Goal: Transaction & Acquisition: Purchase product/service

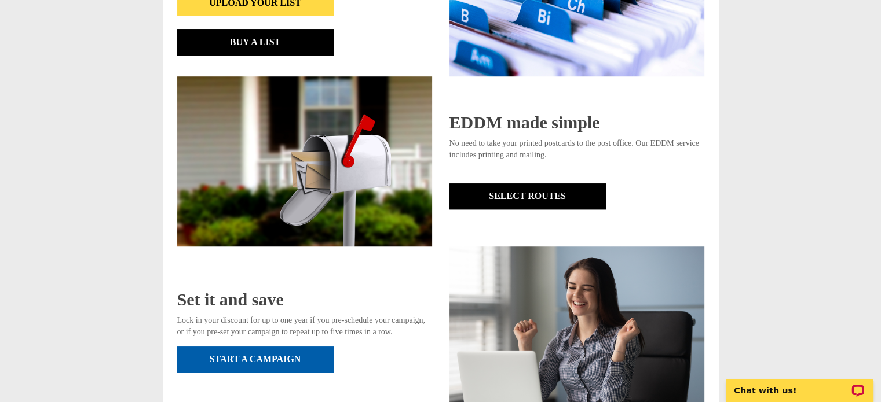
scroll to position [813, 0]
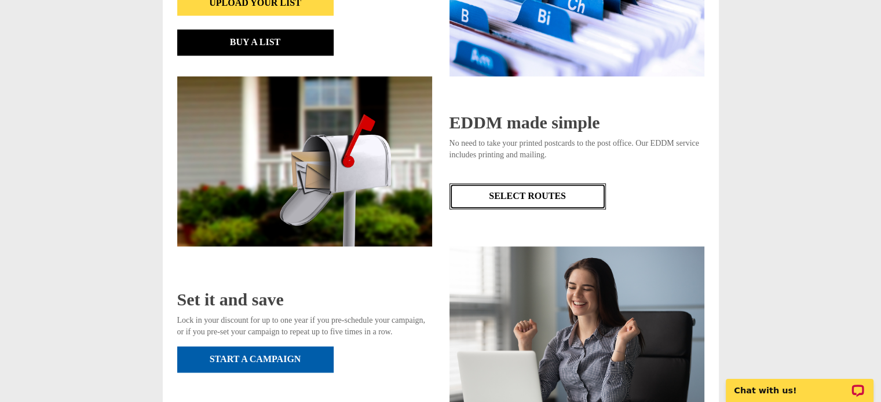
click at [536, 189] on link "Select Routes" at bounding box center [527, 197] width 156 height 26
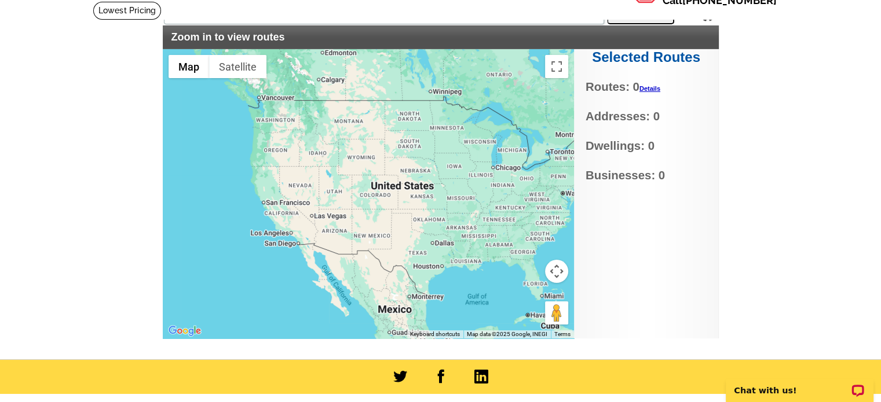
scroll to position [76, 0]
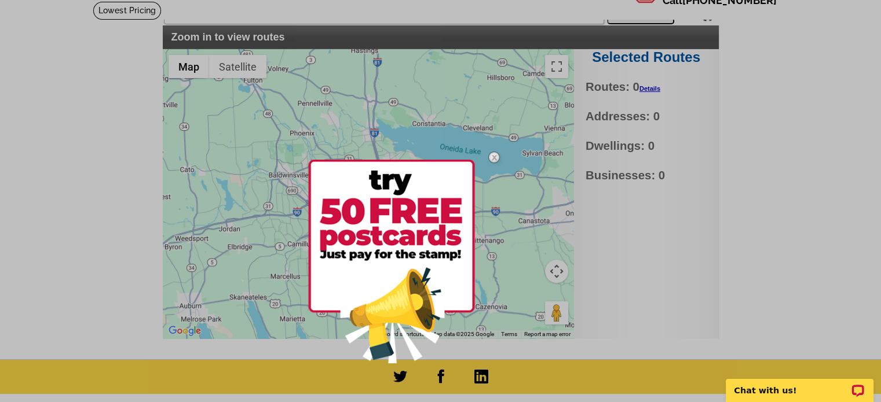
click at [392, 230] on img at bounding box center [391, 262] width 167 height 204
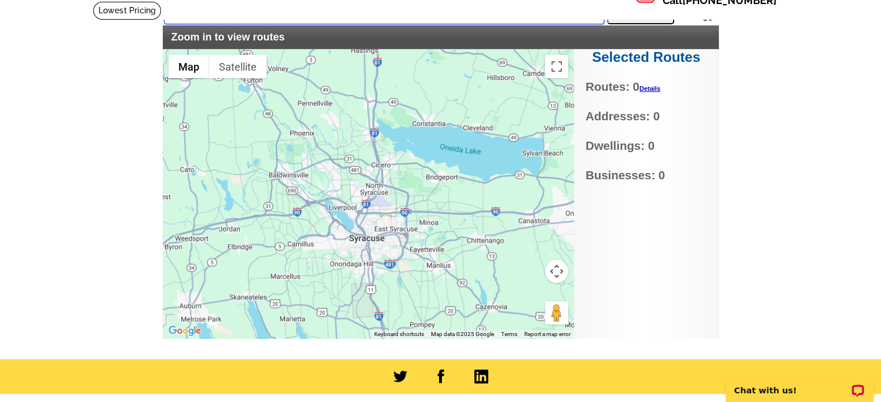
click at [280, 19] on input "text" at bounding box center [384, 13] width 440 height 21
type input "13212"
click at [633, 13] on button "Search" at bounding box center [640, 12] width 67 height 23
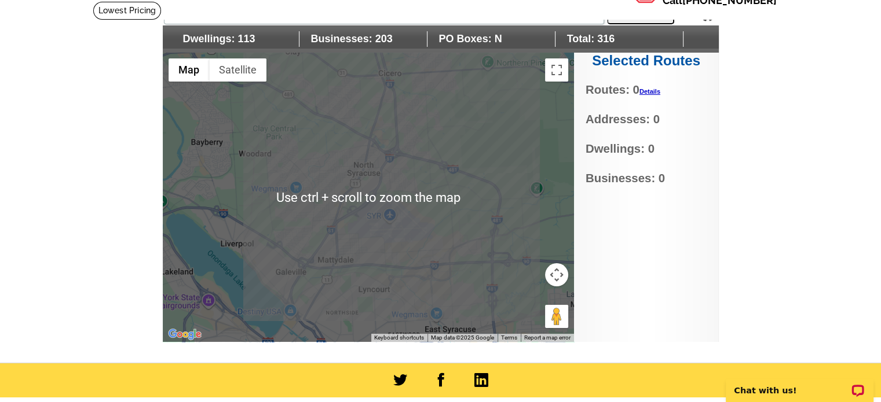
scroll to position [93, 0]
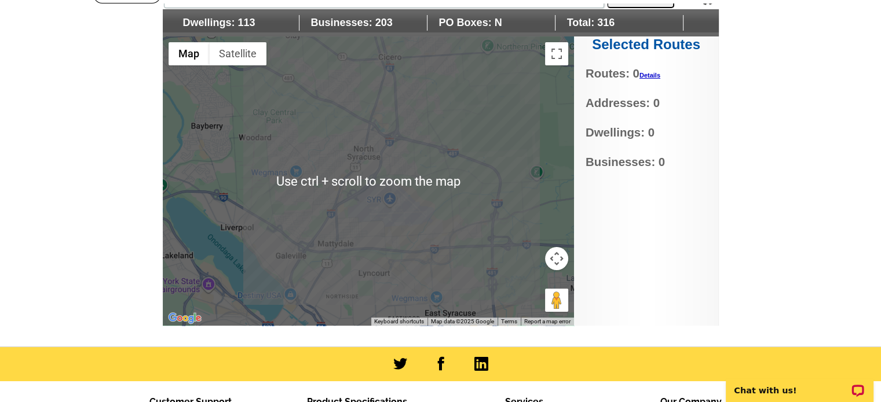
click at [368, 174] on div at bounding box center [368, 181] width 411 height 290
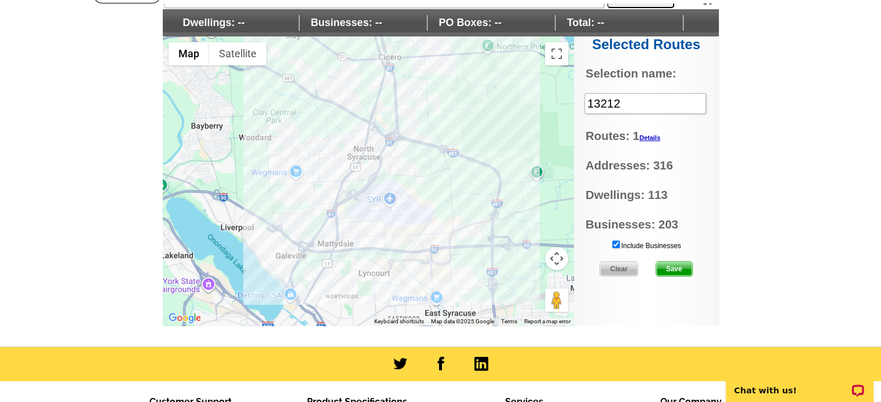
click at [559, 258] on button "Map camera controls" at bounding box center [556, 258] width 23 height 23
click at [535, 230] on button "Zoom in" at bounding box center [527, 229] width 23 height 23
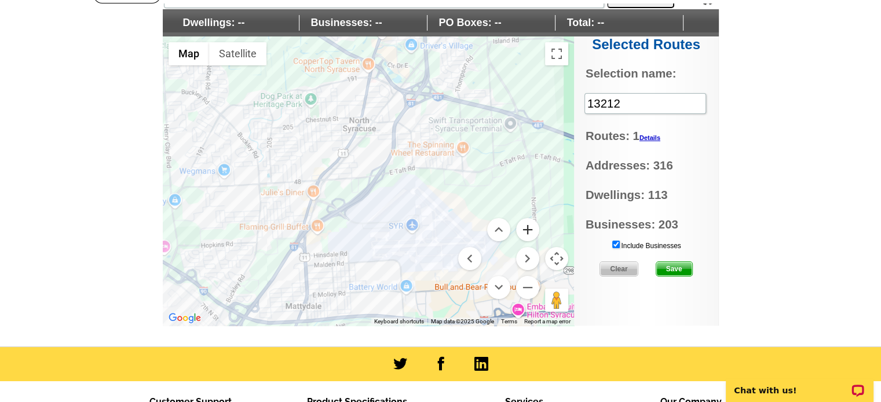
click at [535, 230] on button "Zoom in" at bounding box center [527, 229] width 23 height 23
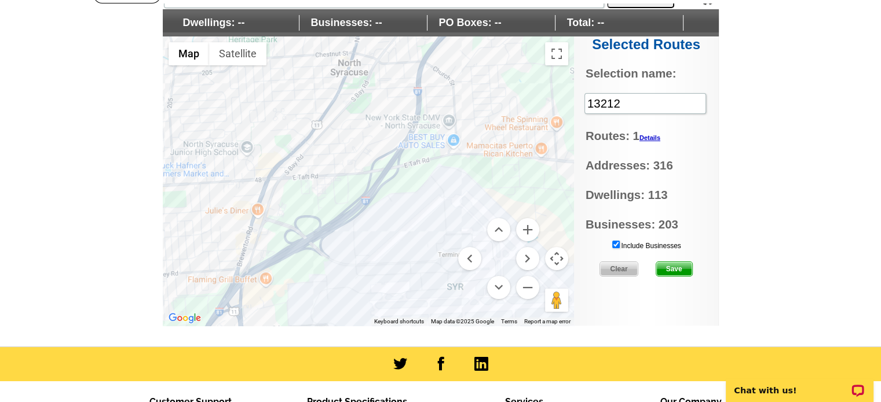
click at [789, 242] on main "Settings Display PO Boxes 13212 Search Dwellings: -- Businesses: -- PO Boxes: -…" at bounding box center [440, 166] width 881 height 362
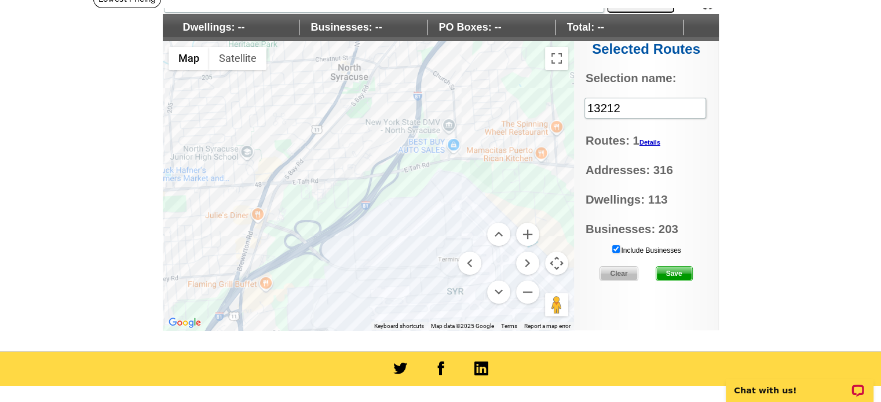
scroll to position [87, 0]
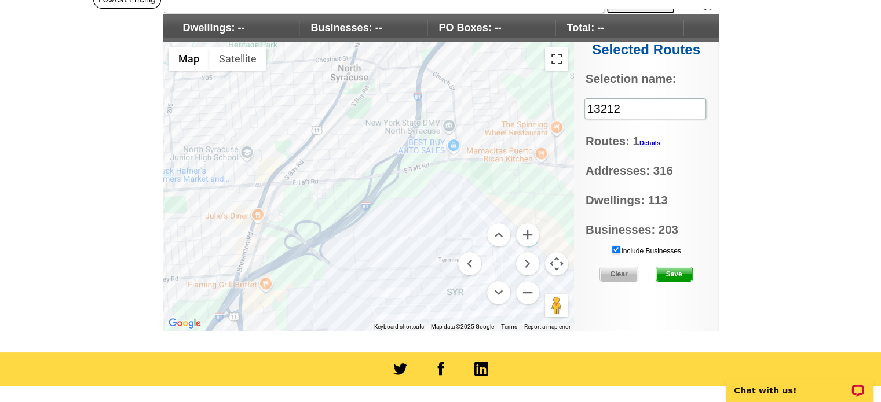
click at [547, 61] on button "Toggle fullscreen view" at bounding box center [556, 58] width 23 height 23
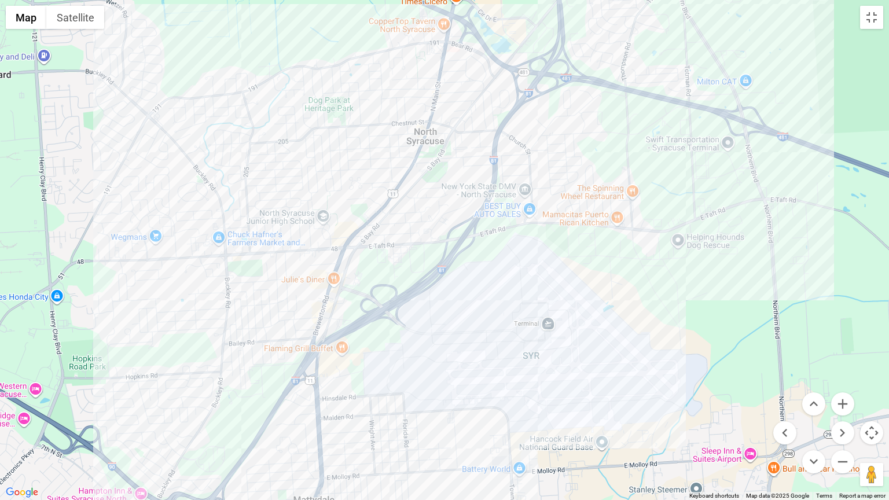
click at [370, 199] on div at bounding box center [444, 250] width 889 height 500
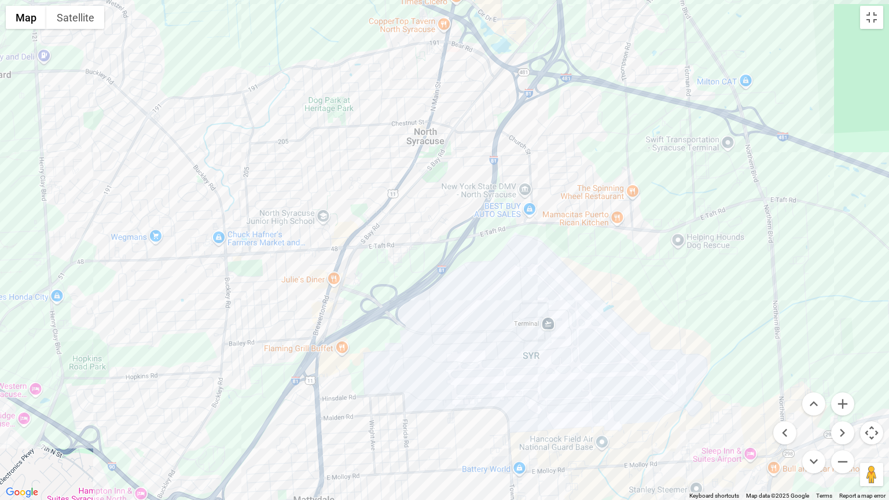
click at [373, 193] on div at bounding box center [444, 250] width 889 height 500
click at [863, 18] on button "Toggle fullscreen view" at bounding box center [872, 17] width 23 height 23
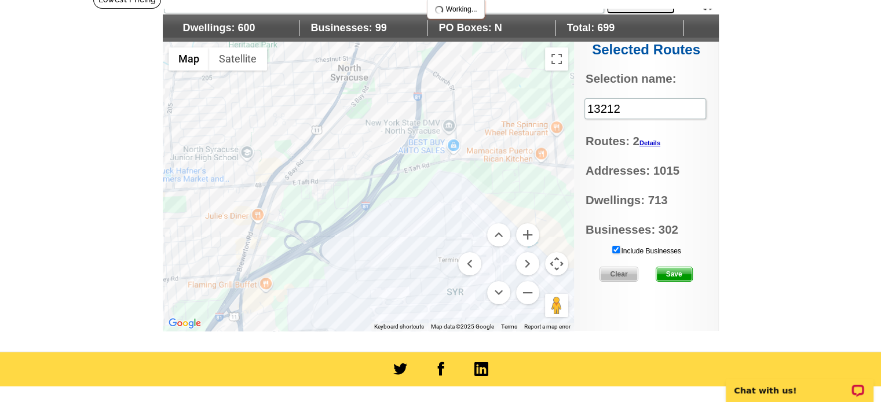
click at [309, 127] on div at bounding box center [368, 187] width 411 height 290
click at [272, 162] on div at bounding box center [368, 187] width 411 height 290
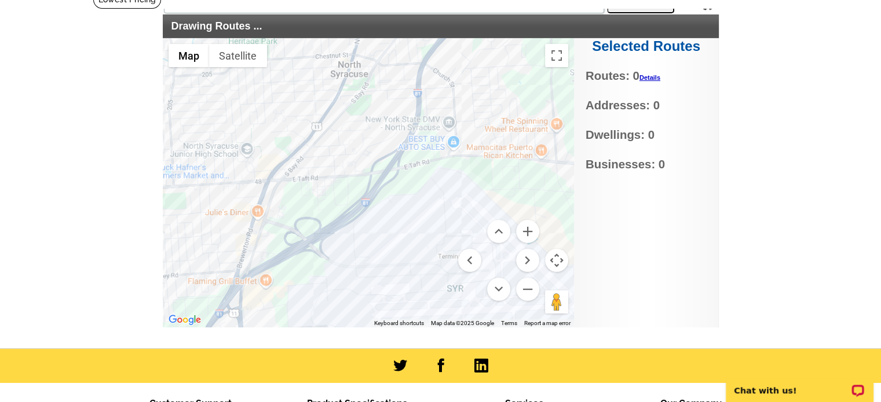
click at [73, 164] on main "Settings Display PO Boxes 13212 Search Drawing Routes ... Selected Routes Route…" at bounding box center [440, 169] width 881 height 359
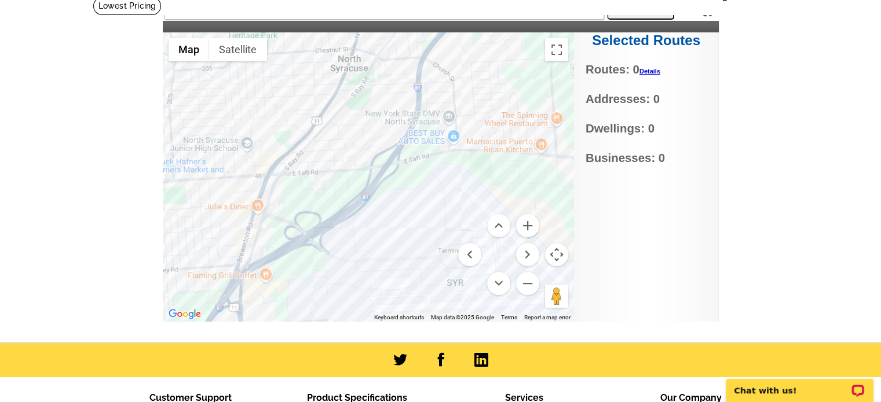
scroll to position [80, 0]
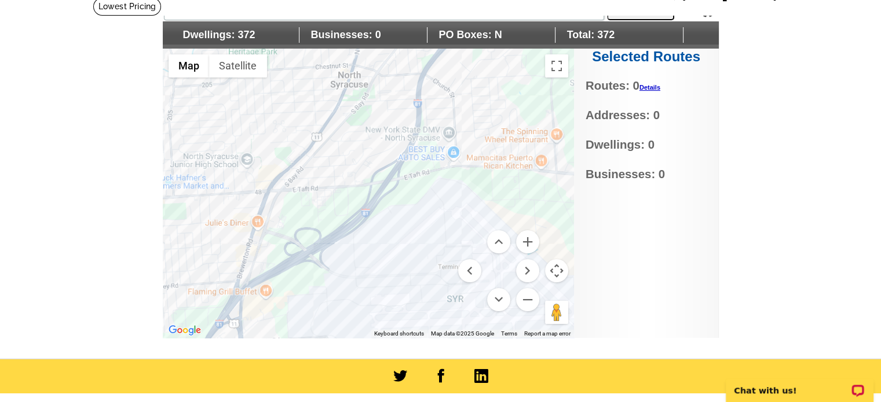
click at [312, 88] on div at bounding box center [368, 194] width 411 height 290
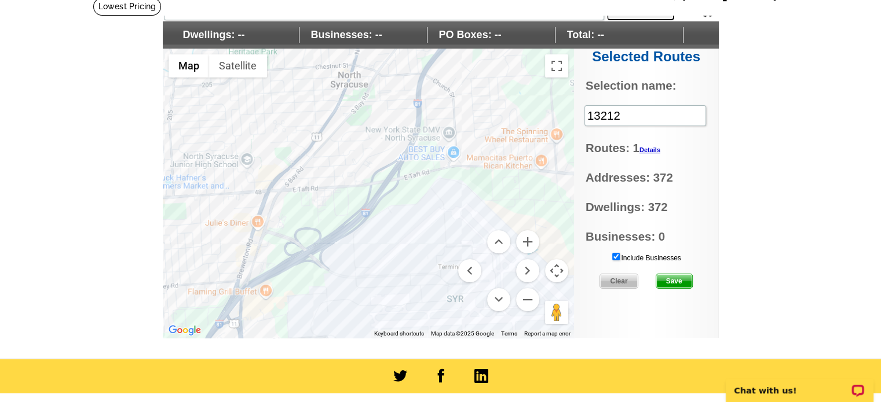
click at [676, 279] on span "Save" at bounding box center [674, 281] width 36 height 14
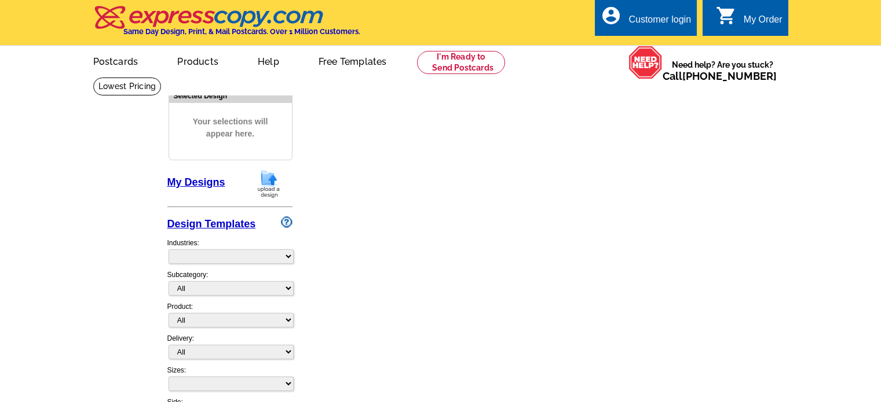
select select "4"
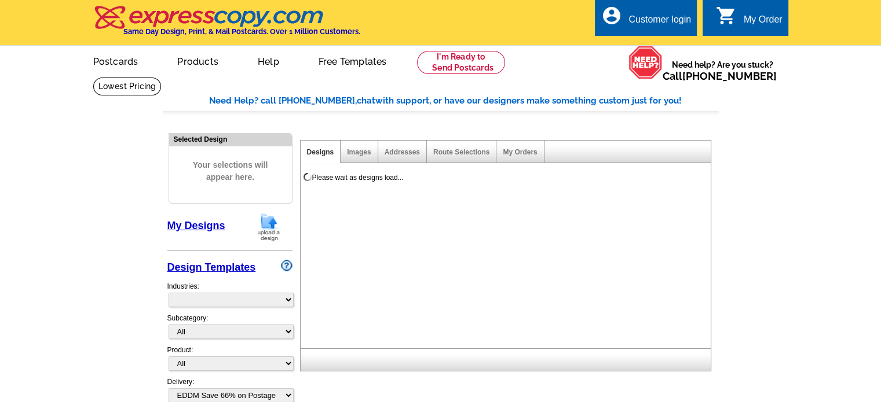
select select "785"
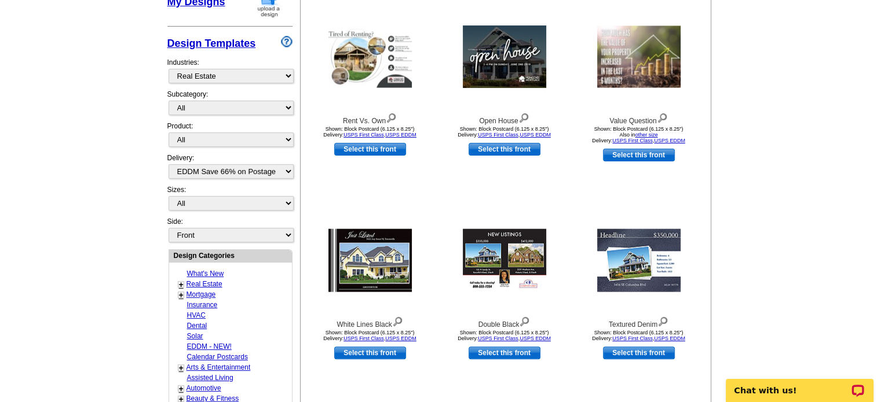
scroll to position [213, 0]
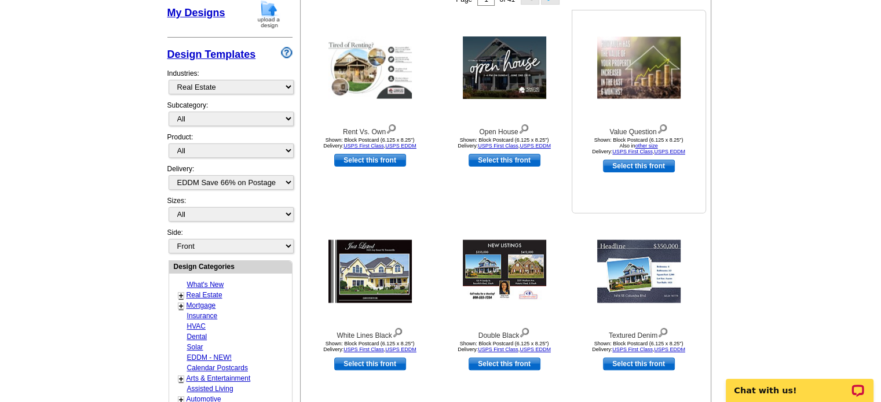
click at [630, 171] on link "Select this front" at bounding box center [639, 166] width 72 height 13
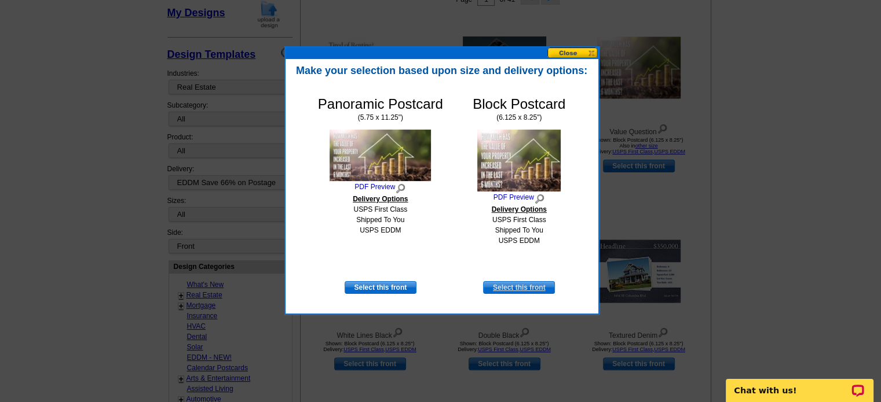
click at [515, 286] on link "Select this front" at bounding box center [519, 287] width 72 height 13
select select "14"
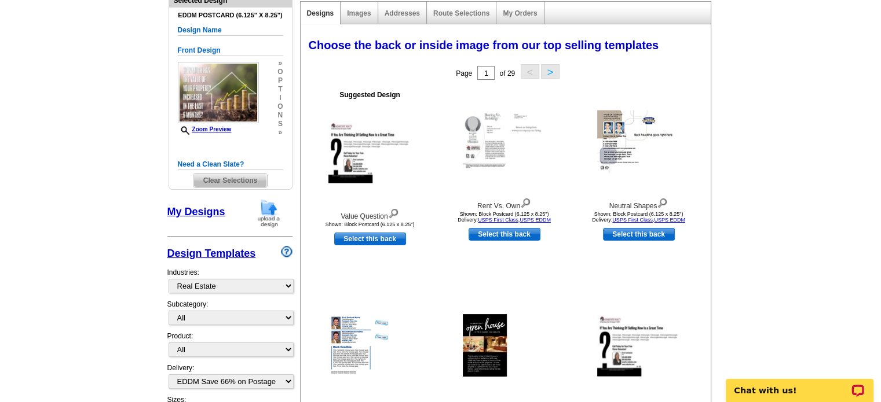
scroll to position [136, 0]
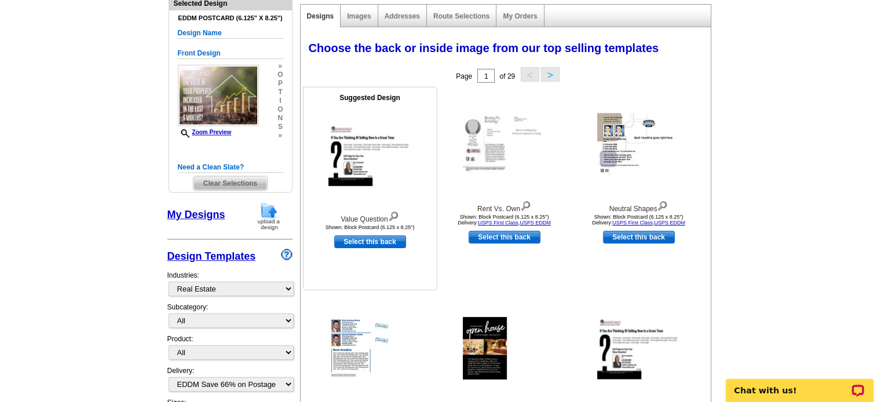
click at [369, 162] on img at bounding box center [369, 156] width 83 height 62
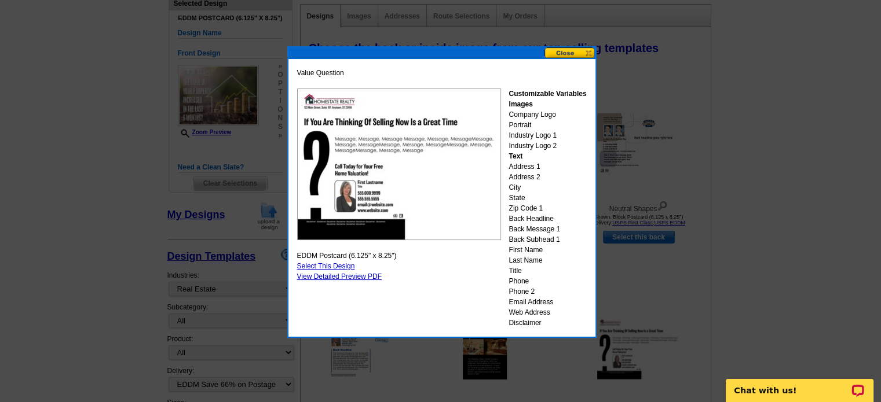
click at [574, 52] on button at bounding box center [569, 52] width 51 height 11
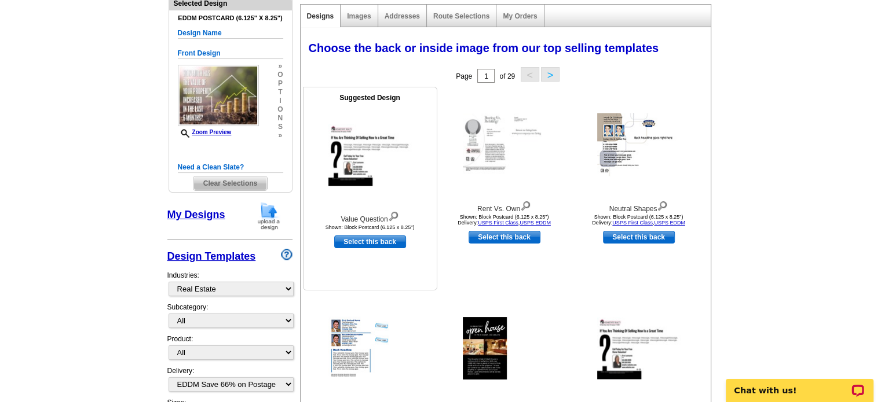
click at [378, 239] on link "Select this back" at bounding box center [370, 242] width 72 height 13
select select "front"
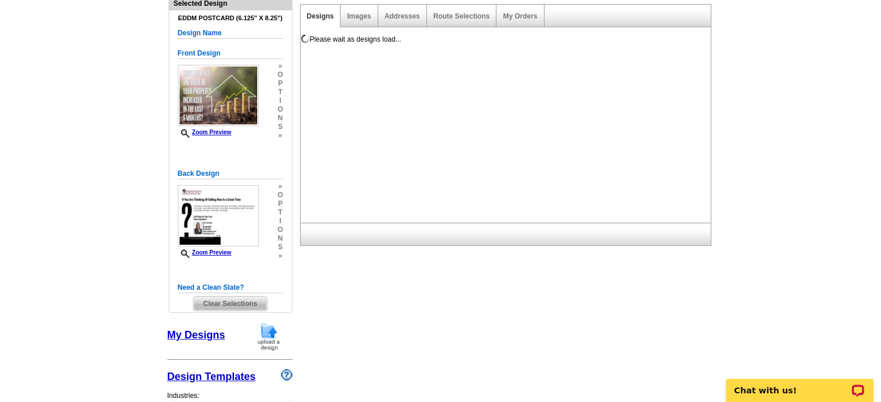
scroll to position [0, 0]
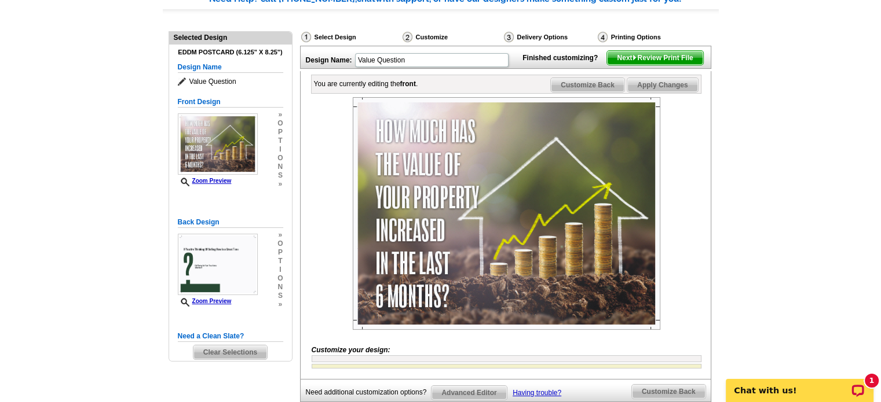
scroll to position [101, 0]
click at [676, 65] on span "Next Review Print File" at bounding box center [655, 59] width 96 height 14
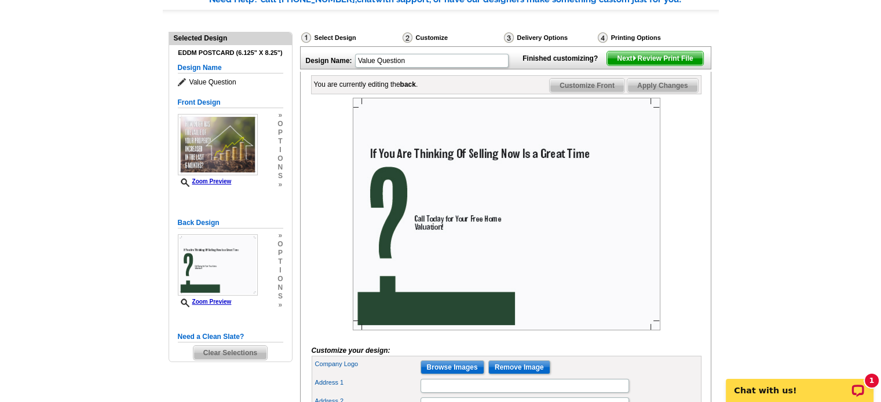
click at [609, 35] on div "Printing Options" at bounding box center [647, 38] width 103 height 12
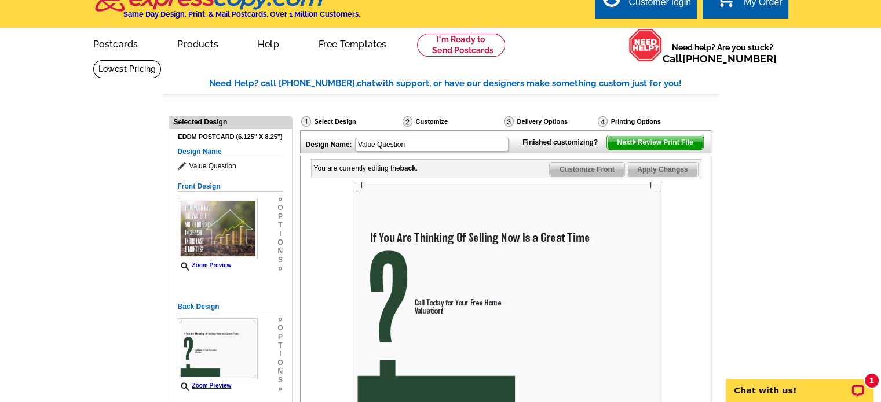
scroll to position [0, 0]
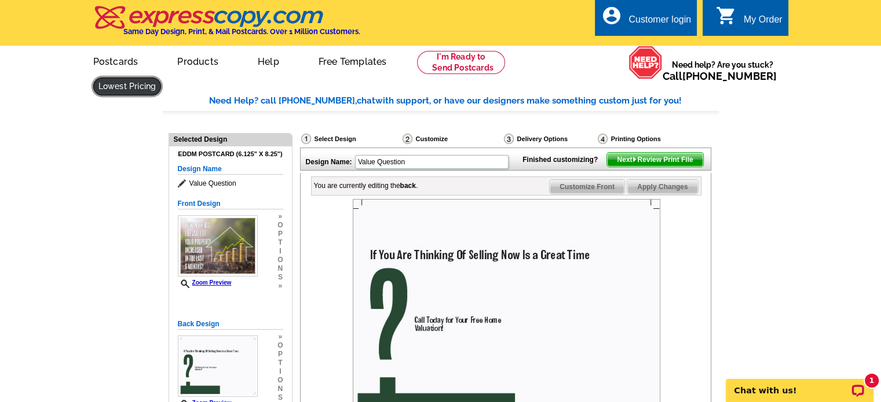
click at [162, 78] on link at bounding box center [127, 87] width 68 height 18
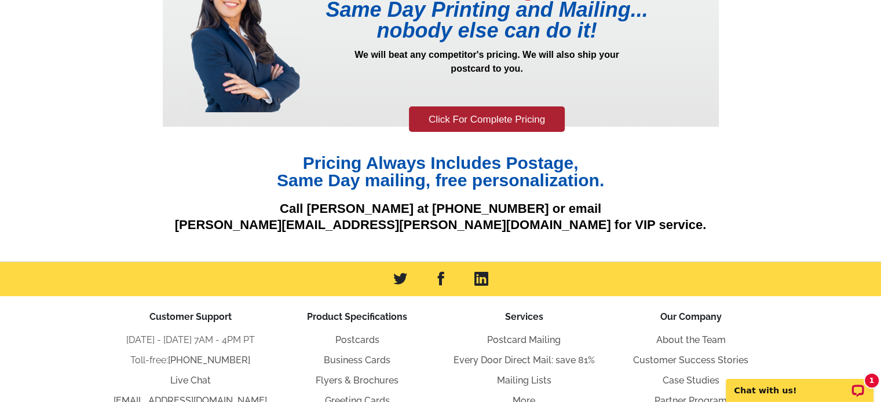
scroll to position [120, 0]
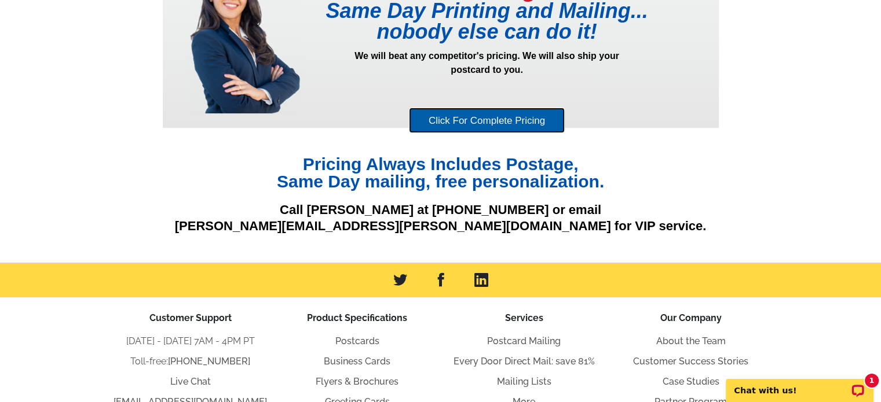
click at [470, 114] on link "Click For Complete Pricing" at bounding box center [487, 121] width 156 height 26
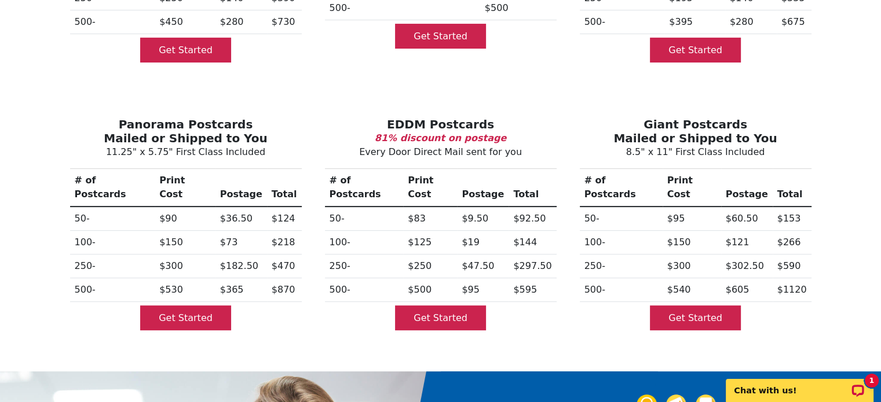
scroll to position [307, 0]
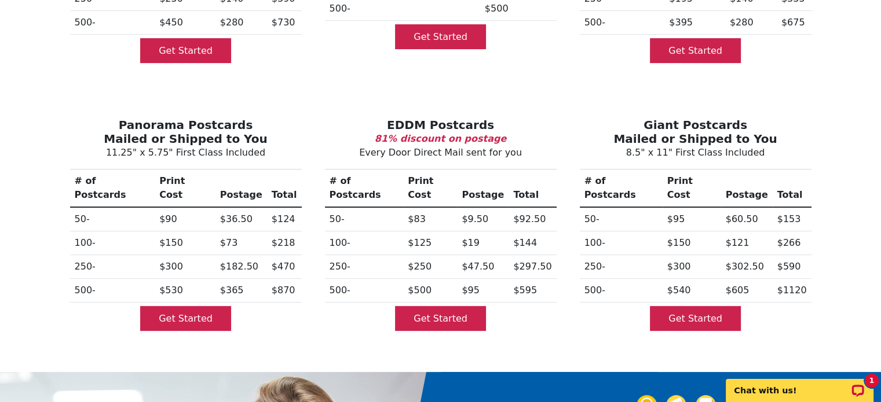
click at [528, 90] on div "Panorama Postcards Mailed or Shipped to You 11.25" x 5.75" First Class Included…" at bounding box center [440, 231] width 764 height 282
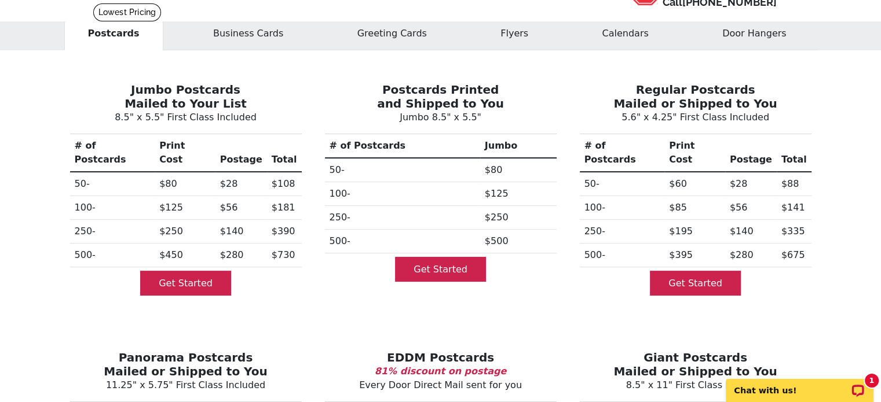
scroll to position [74, 0]
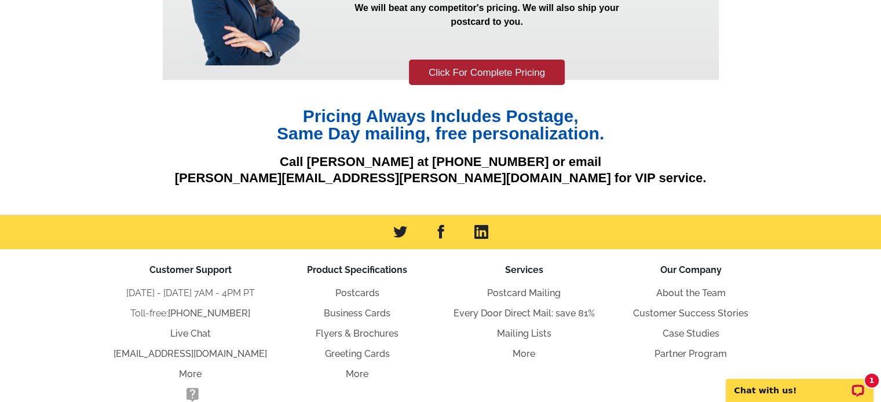
scroll to position [170, 0]
